Goal: Transaction & Acquisition: Purchase product/service

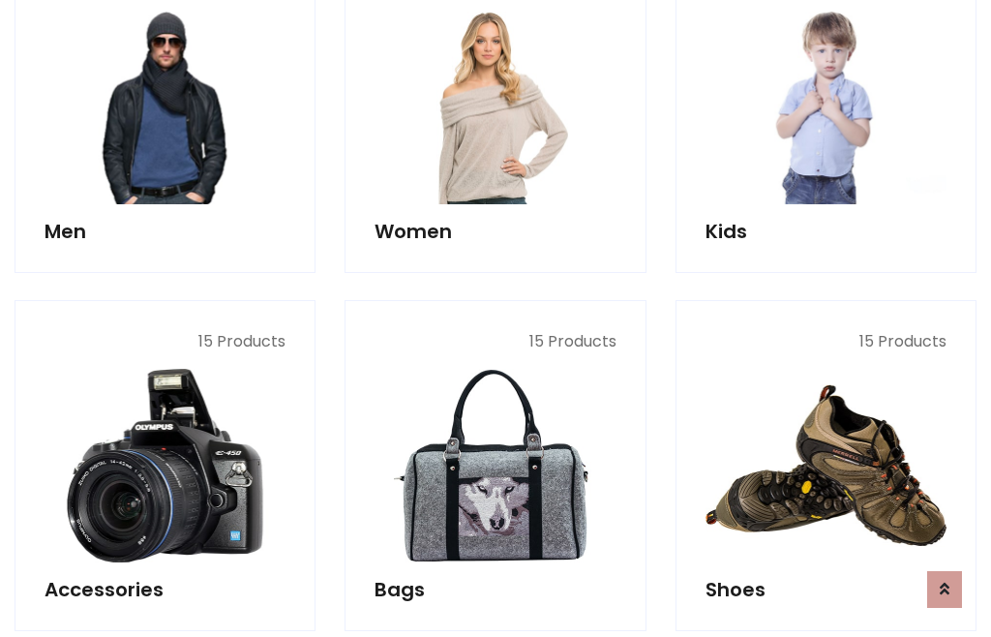
scroll to position [1405, 0]
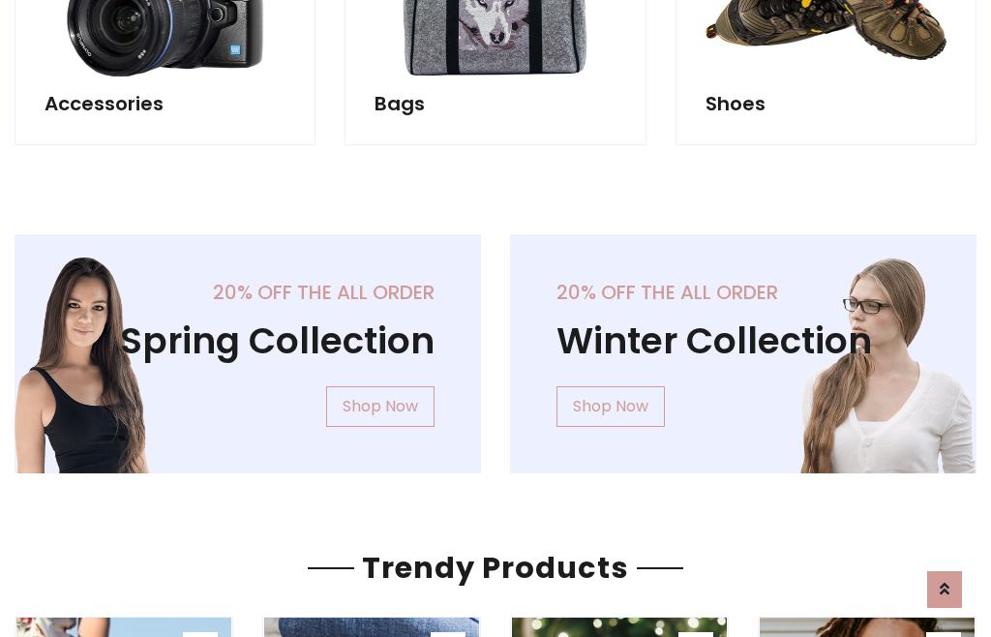
click at [496, 346] on div "20% off the all order Winter Collection Shop Now" at bounding box center [744, 369] width 496 height 270
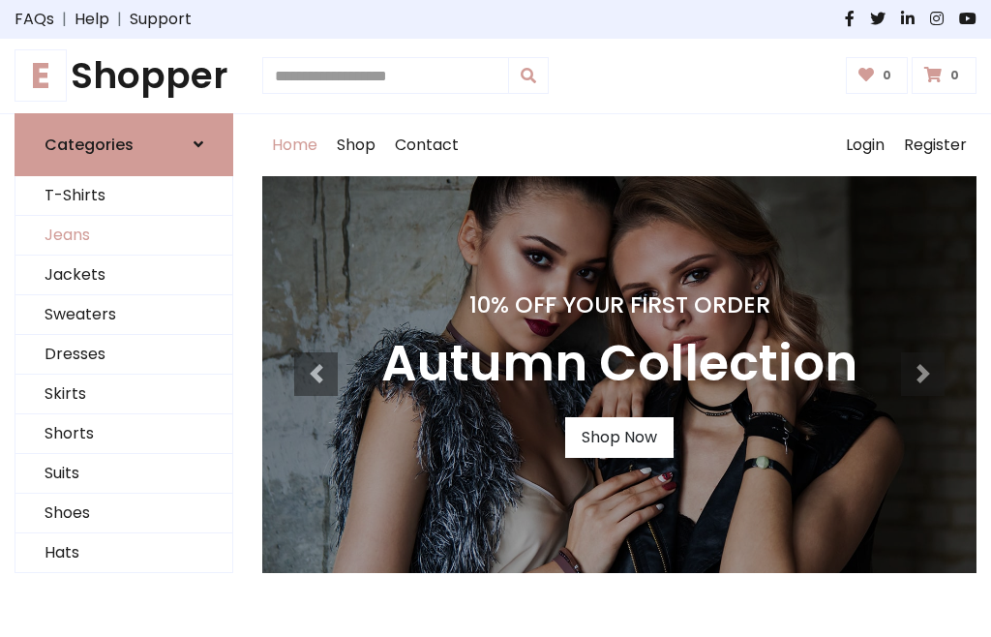
click at [124, 235] on link "Jeans" at bounding box center [123, 236] width 217 height 40
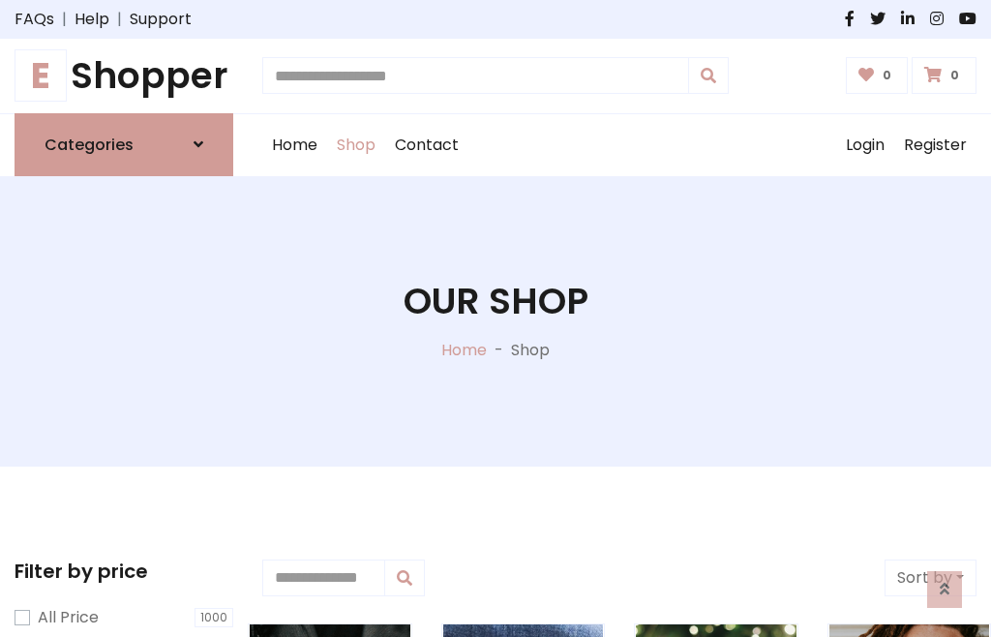
scroll to position [611, 0]
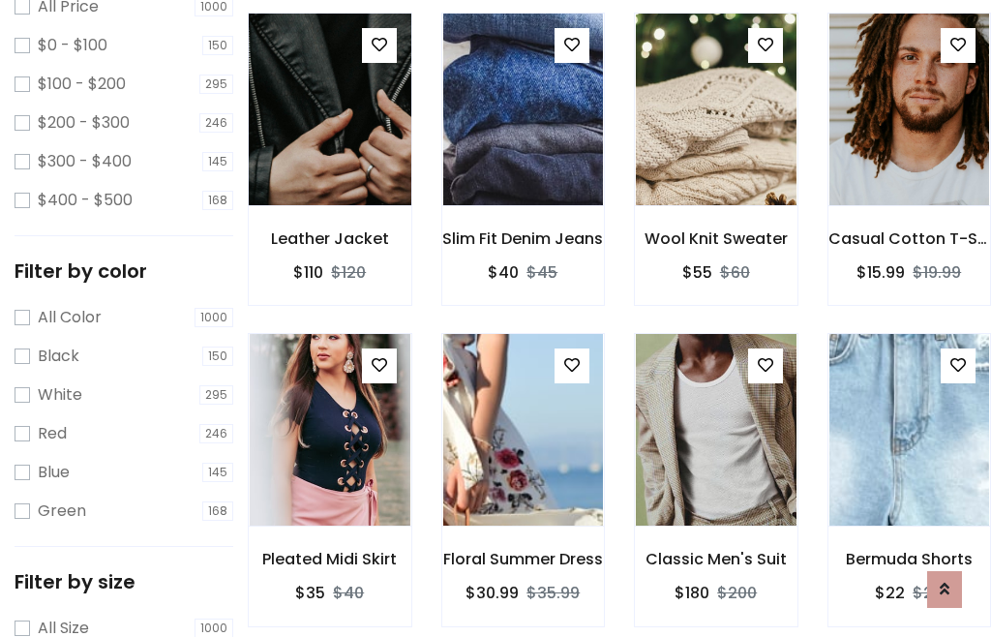
click at [329, 151] on img at bounding box center [329, 109] width 193 height 465
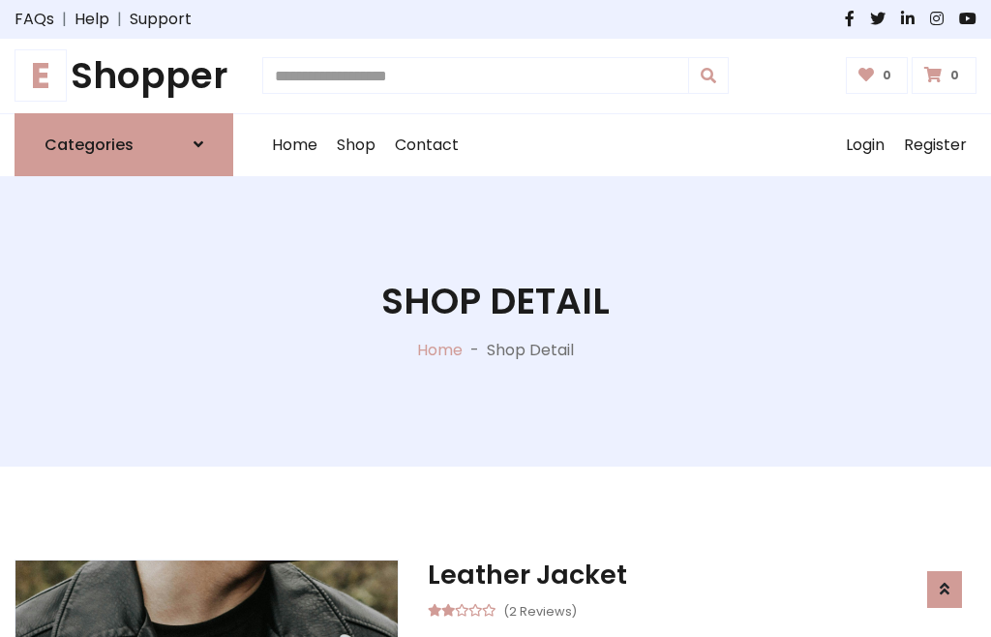
scroll to position [208, 0]
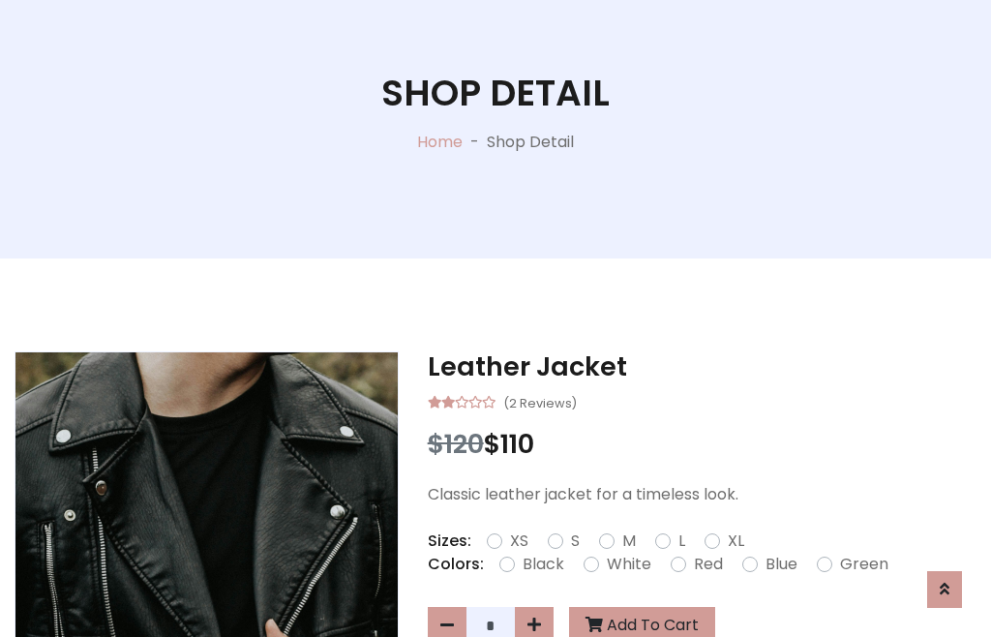
click at [706, 564] on label "Red" at bounding box center [708, 564] width 29 height 23
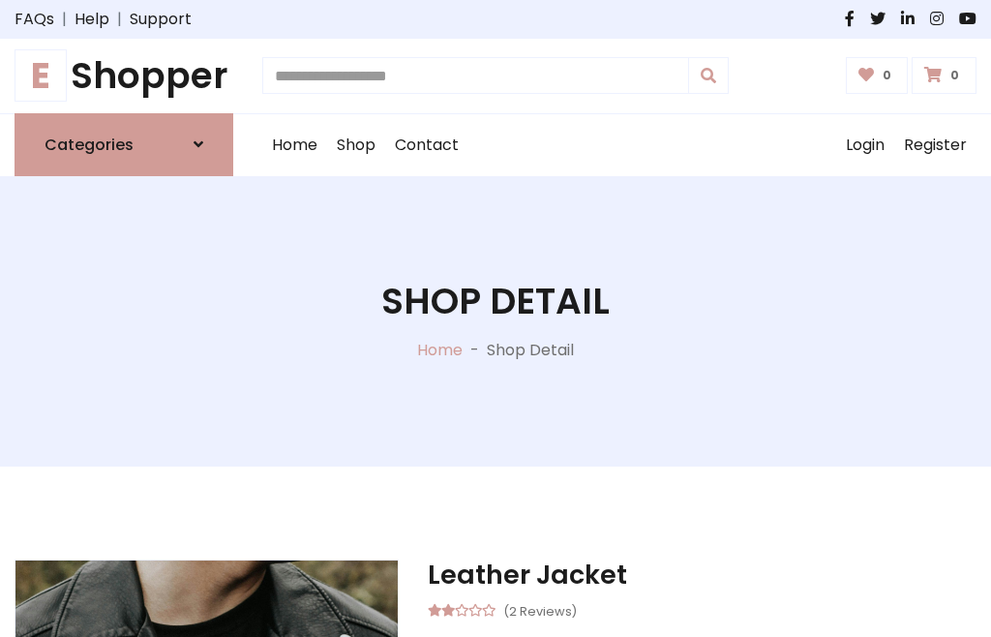
click at [496, 318] on h1 "Shop Detail" at bounding box center [495, 302] width 228 height 44
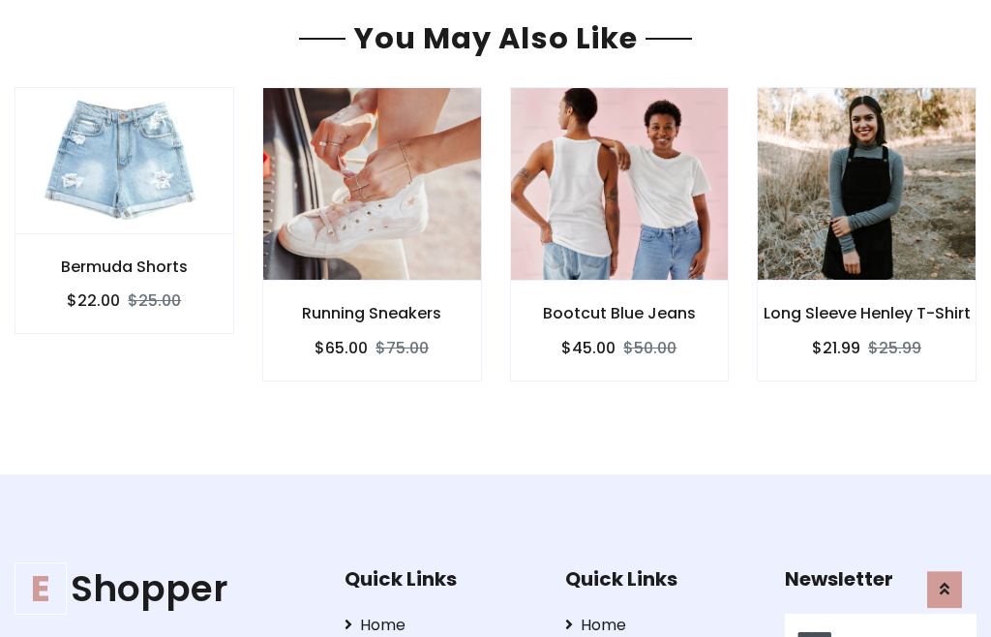
type input "******"
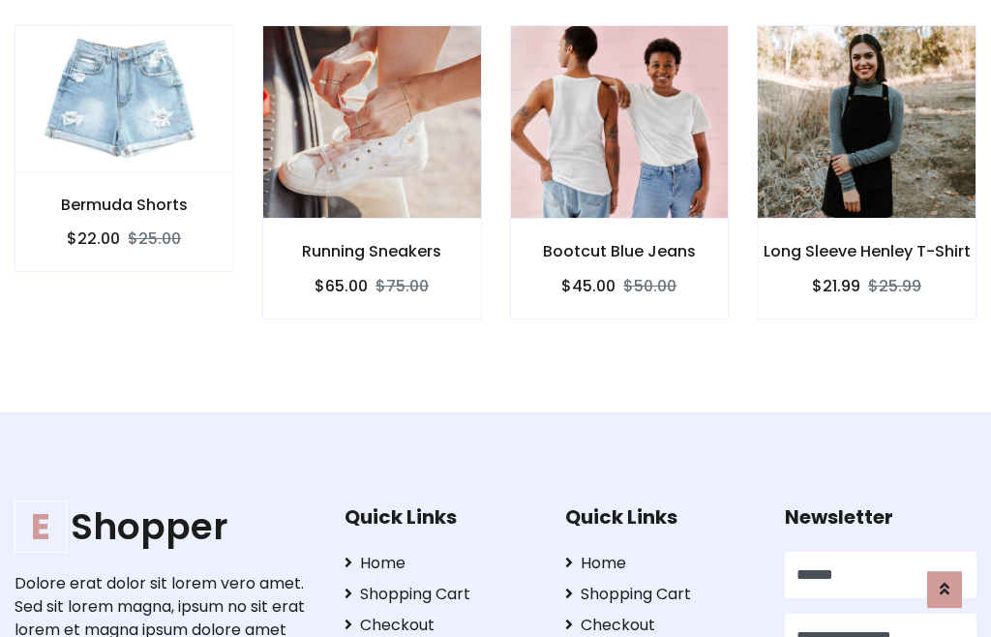
scroll to position [0, 1]
type input "**********"
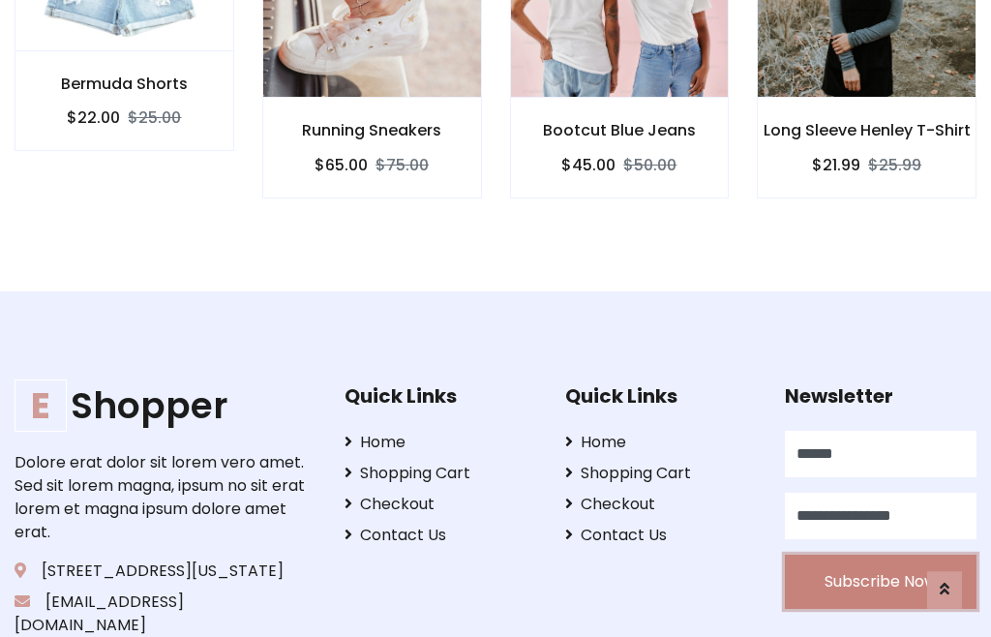
scroll to position [1713, 0]
